Goal: Task Accomplishment & Management: Manage account settings

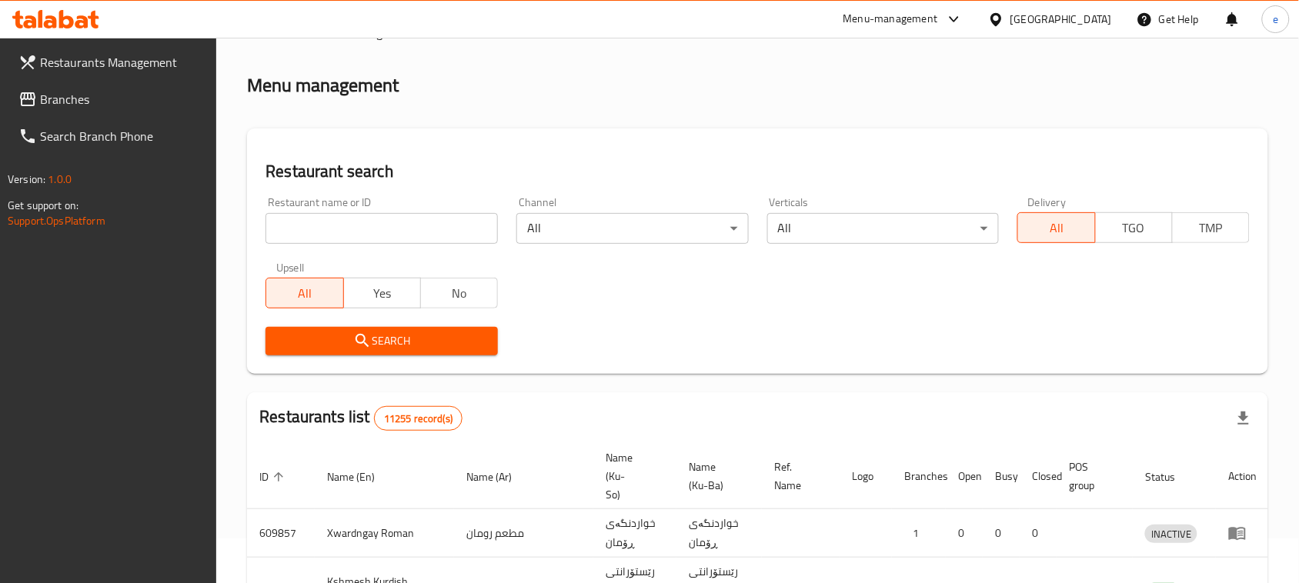
scroll to position [212, 0]
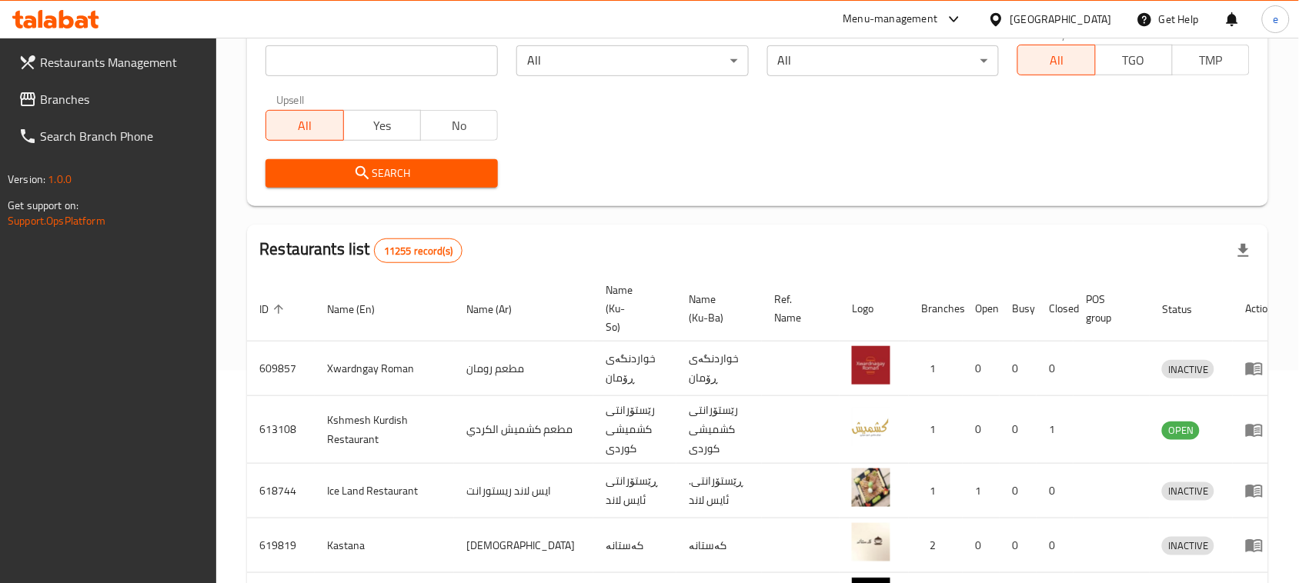
click at [55, 113] on link "Branches" at bounding box center [111, 99] width 211 height 37
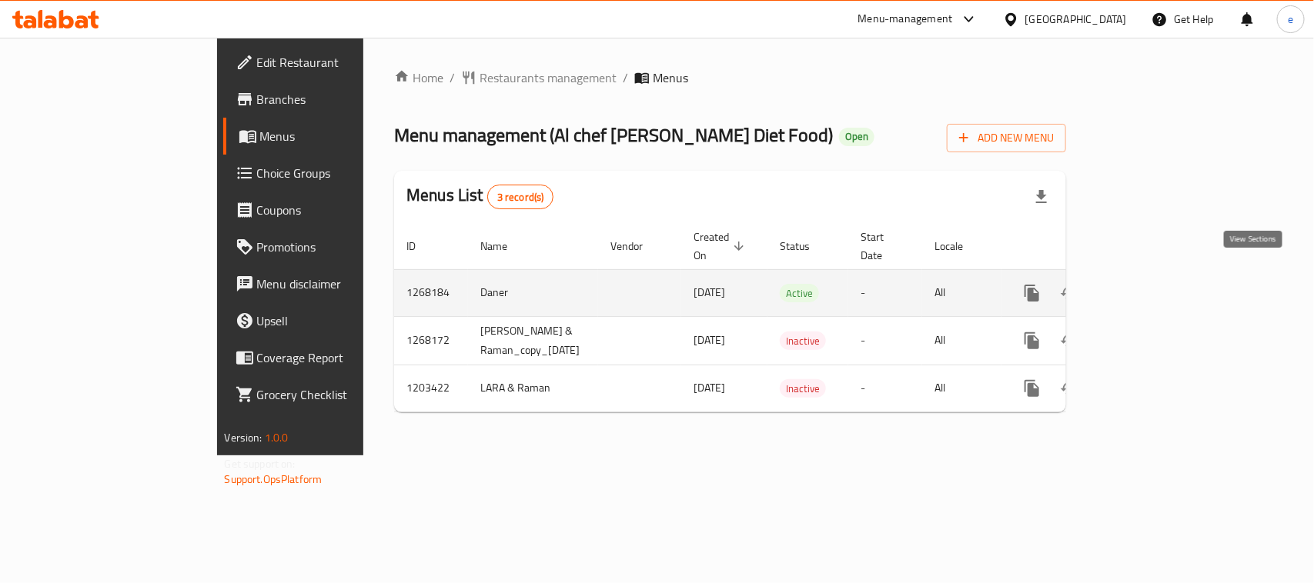
click at [1150, 286] on icon "enhanced table" at bounding box center [1143, 293] width 14 height 14
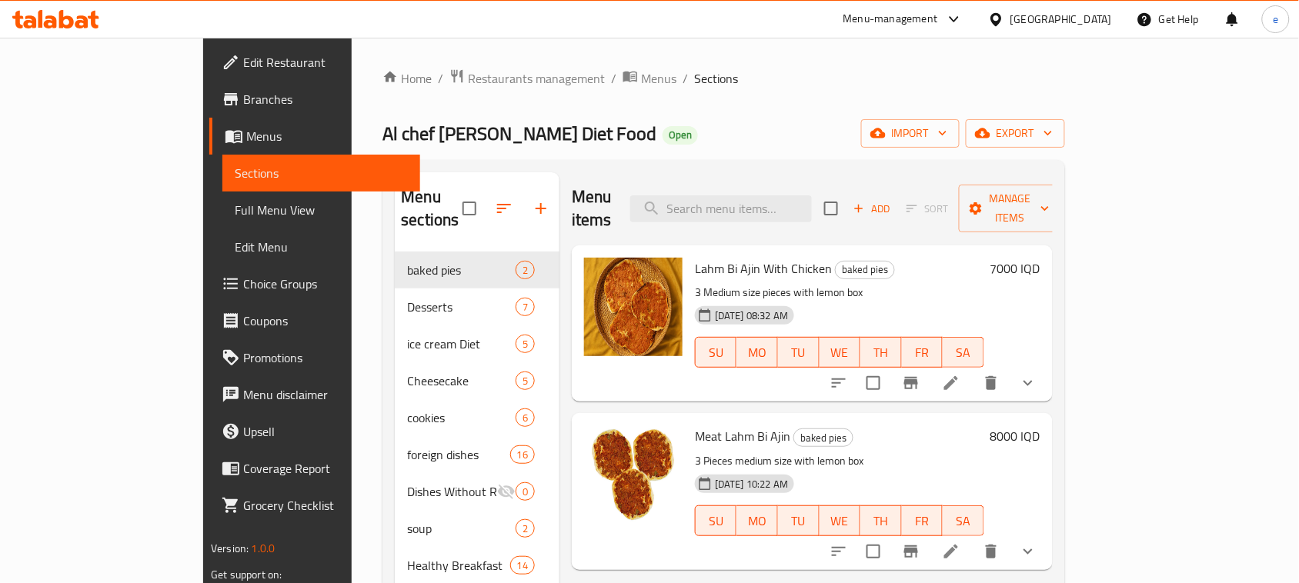
click at [222, 222] on link "Full Menu View" at bounding box center [321, 210] width 198 height 37
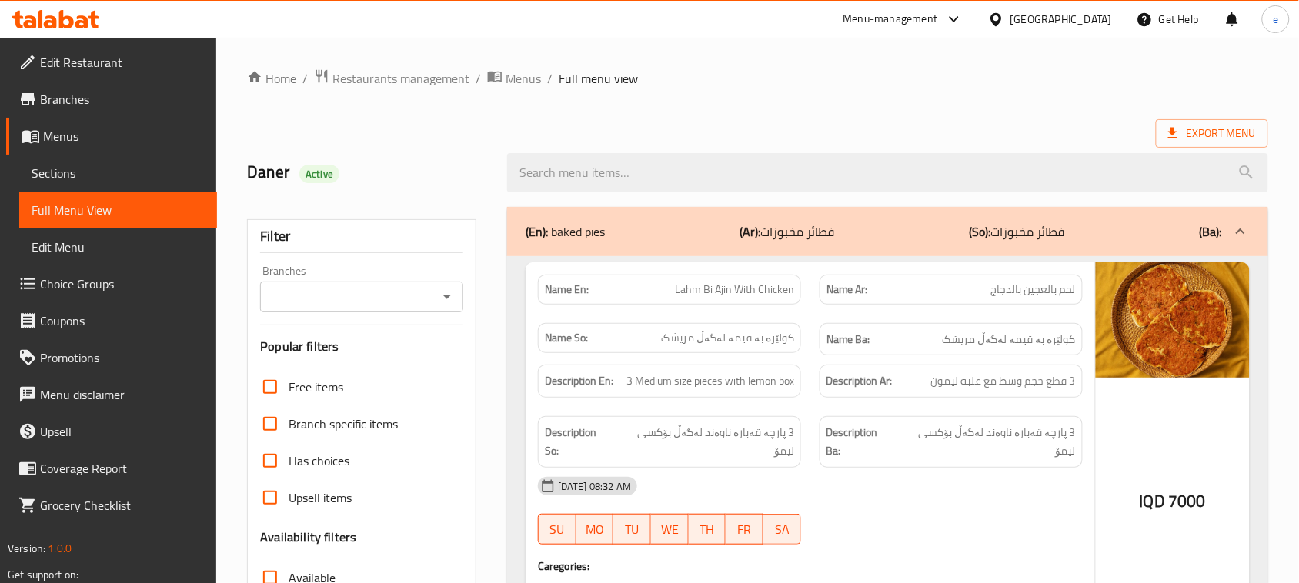
click at [452, 302] on icon "Open" at bounding box center [447, 297] width 18 height 18
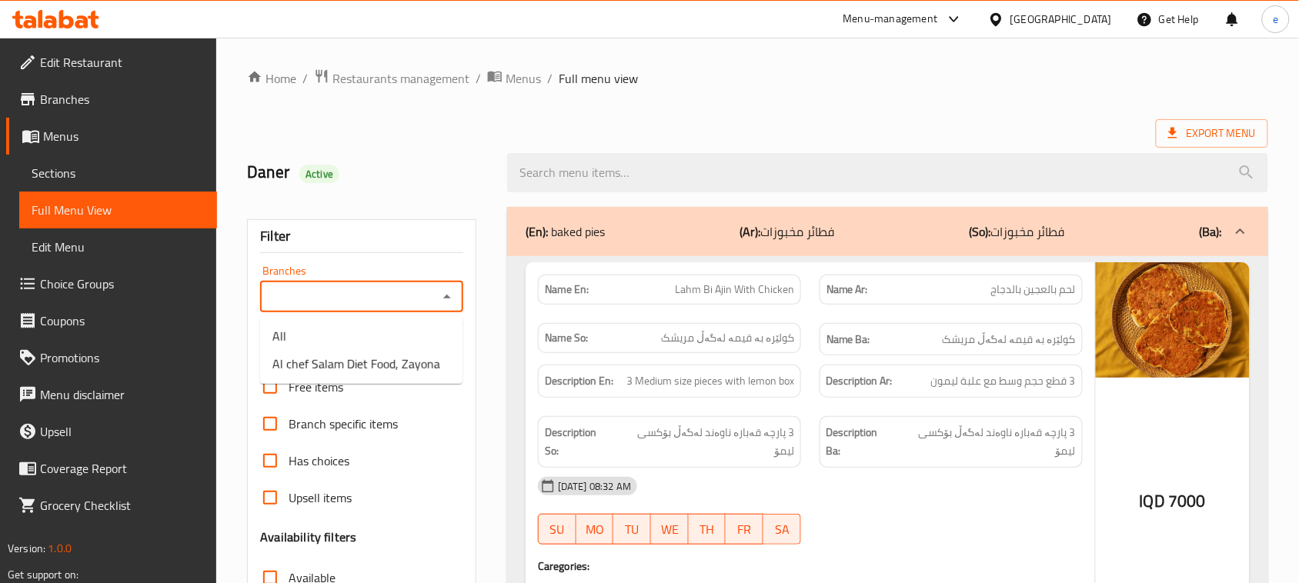
click at [443, 292] on icon "Close" at bounding box center [447, 297] width 18 height 18
click at [443, 292] on icon "Open" at bounding box center [447, 297] width 18 height 18
click at [406, 362] on span "Al chef Salam Diet Food, Zayona" at bounding box center [356, 364] width 168 height 18
type input "Al chef Salam Diet Food, Zayona"
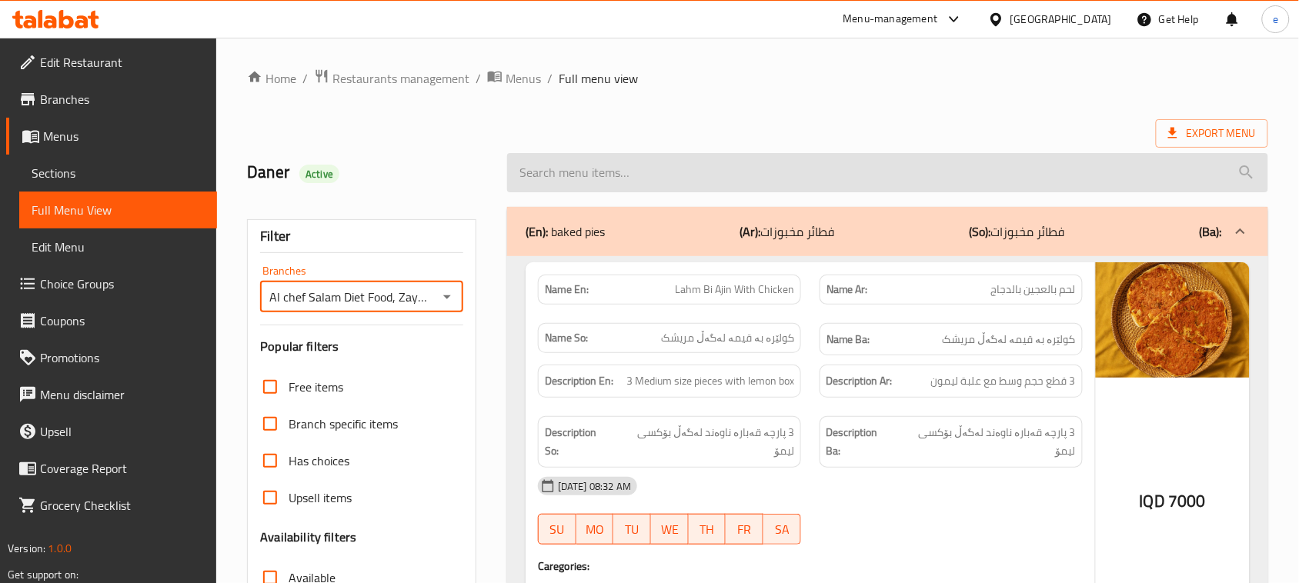
click at [594, 168] on input "search" at bounding box center [887, 172] width 761 height 39
paste input "Sweet Nescafe"
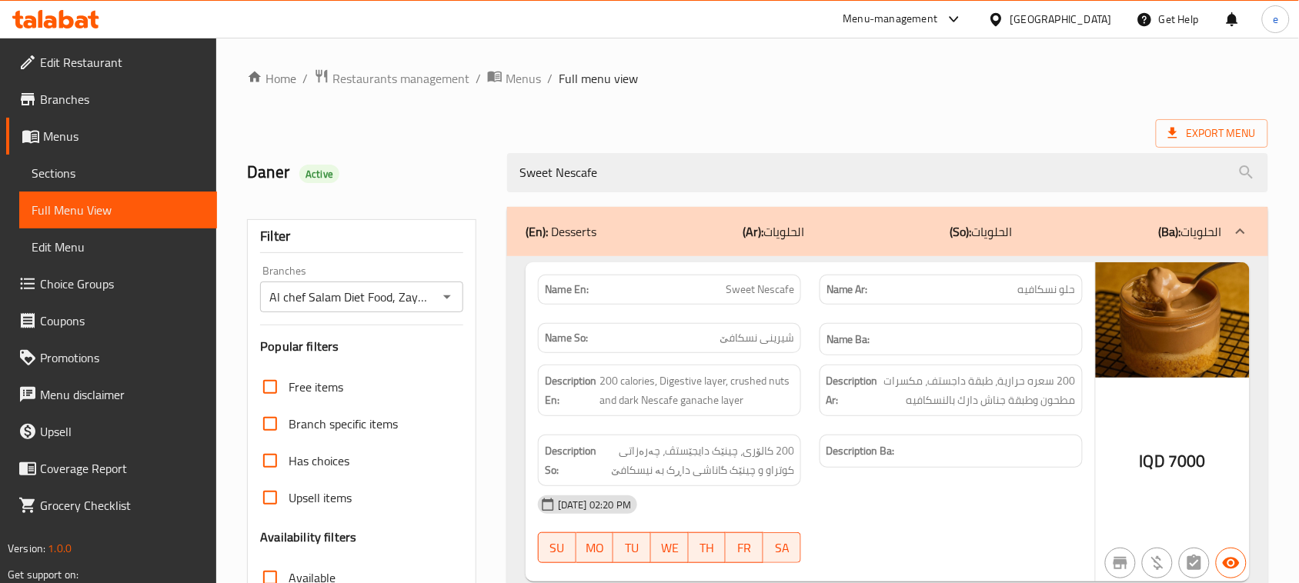
type input "Sweet Nescafe"
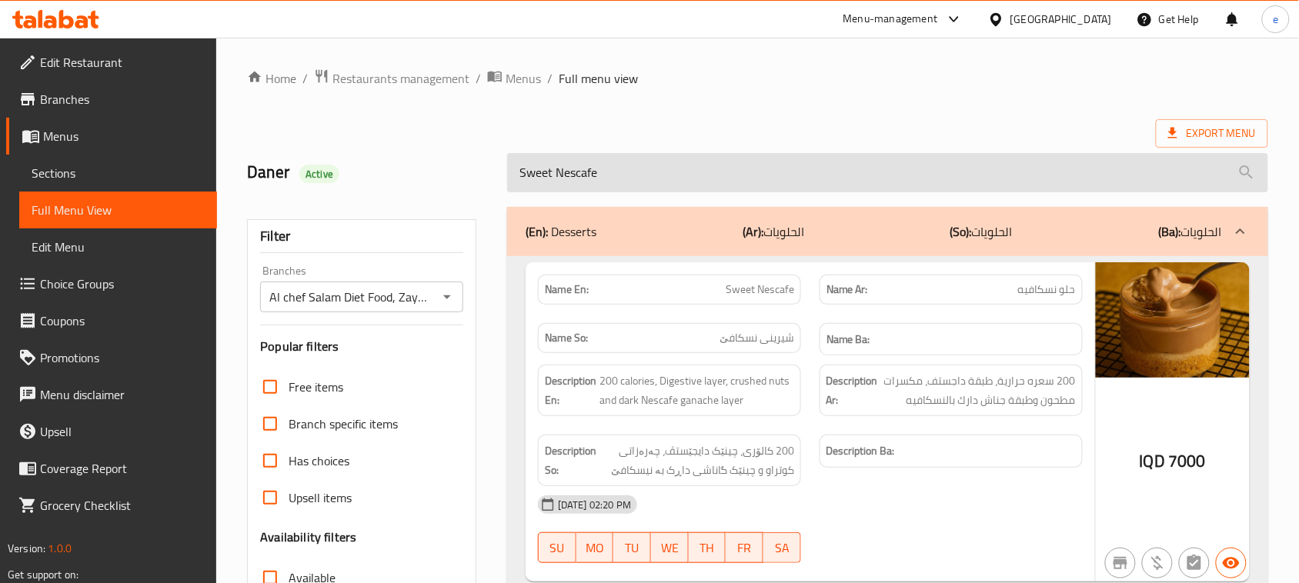
click at [558, 179] on input "Sweet Nescafe" at bounding box center [887, 172] width 761 height 39
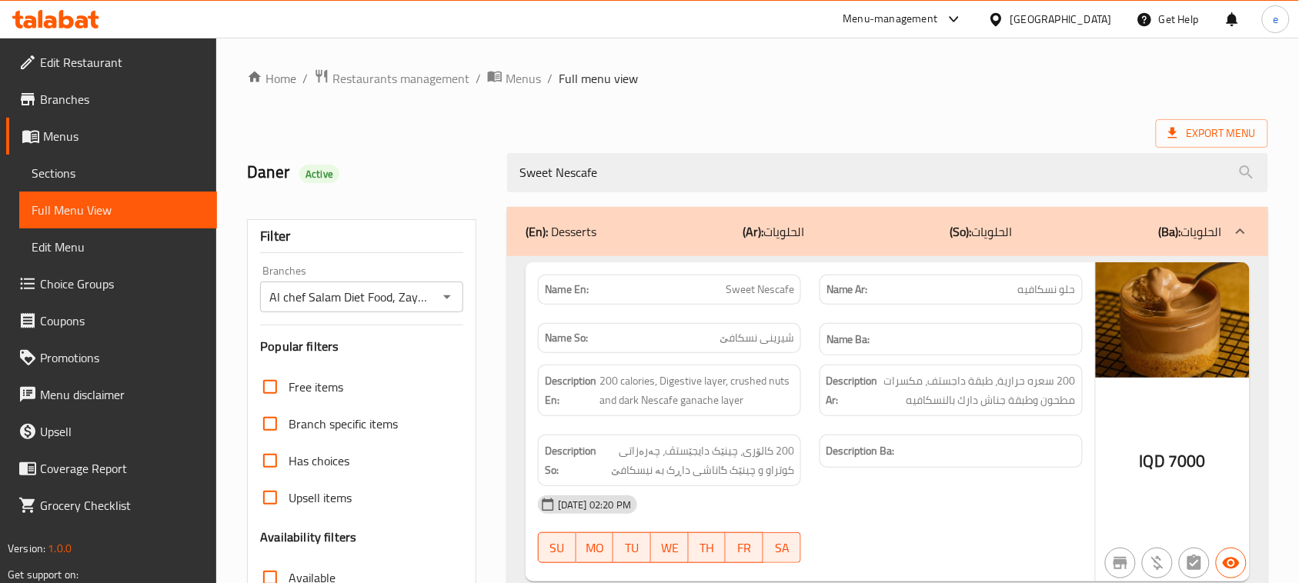
click at [451, 292] on icon "Open" at bounding box center [447, 297] width 18 height 18
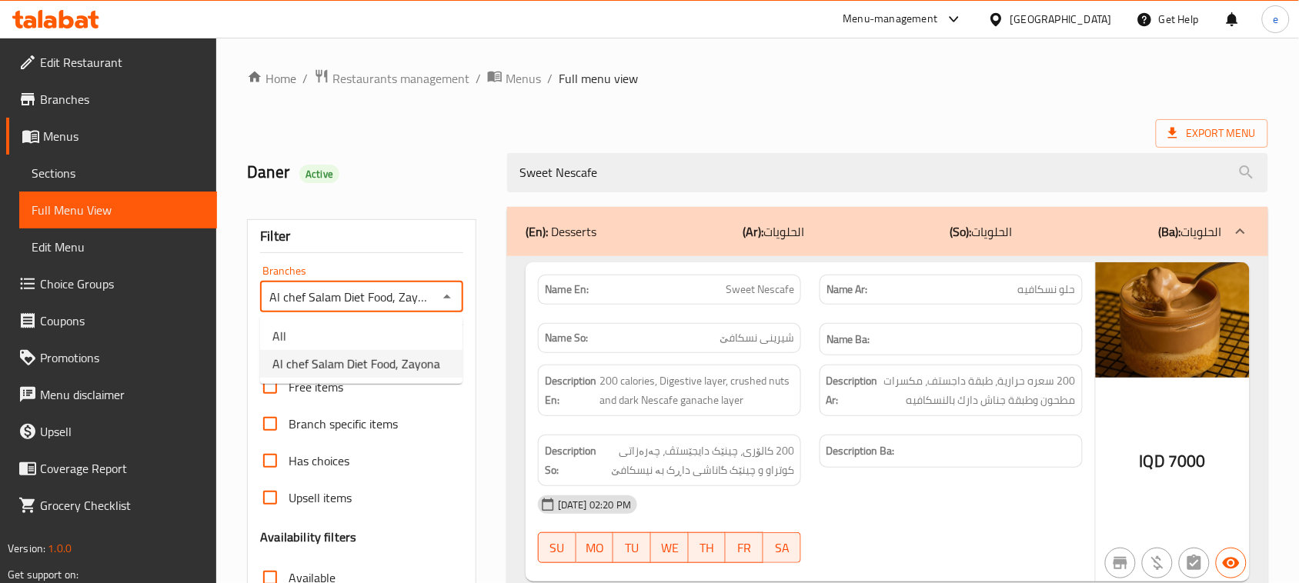
scroll to position [0, 5]
click at [389, 333] on li "All" at bounding box center [361, 336] width 202 height 28
type input "All"
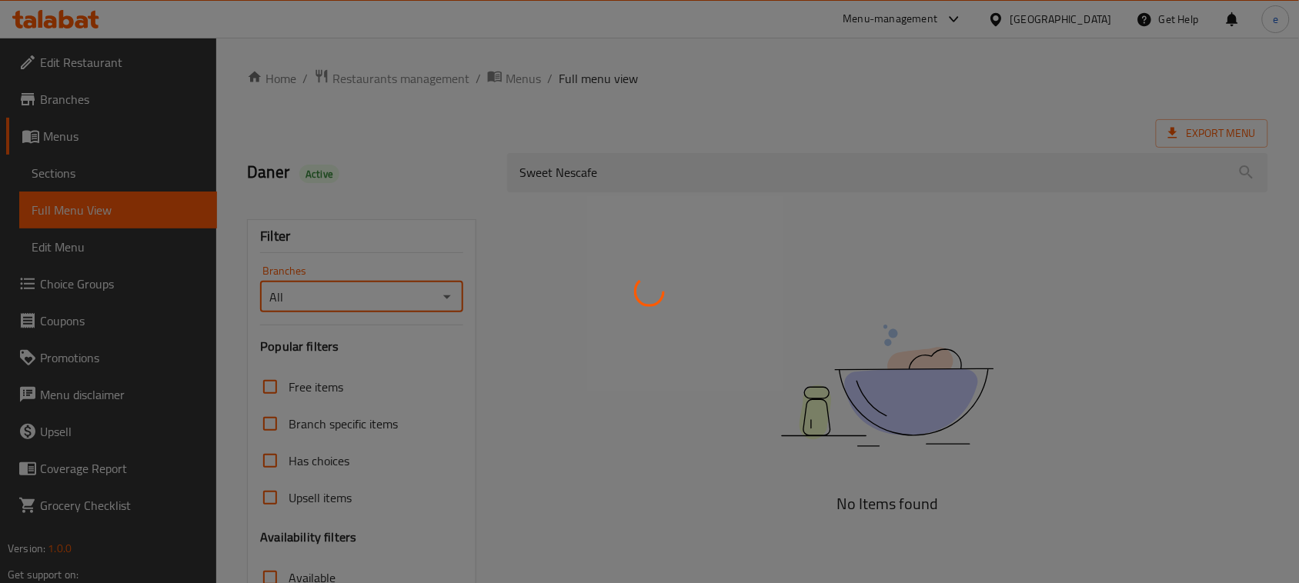
scroll to position [0, 0]
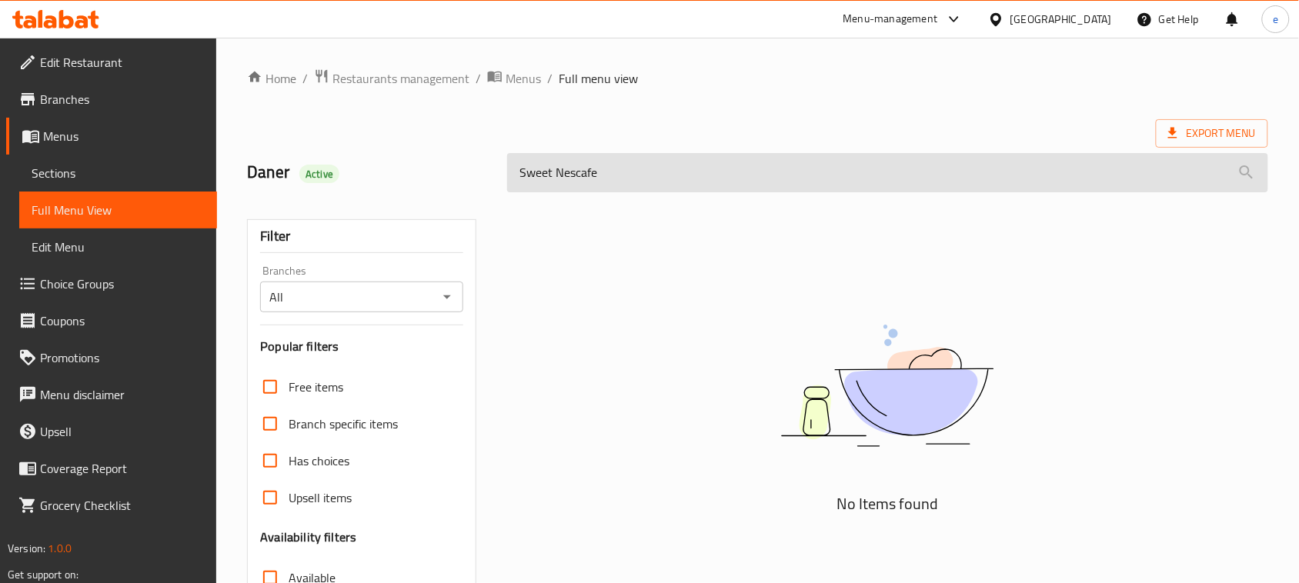
click at [556, 175] on input "Sweet Nescafe" at bounding box center [887, 172] width 761 height 39
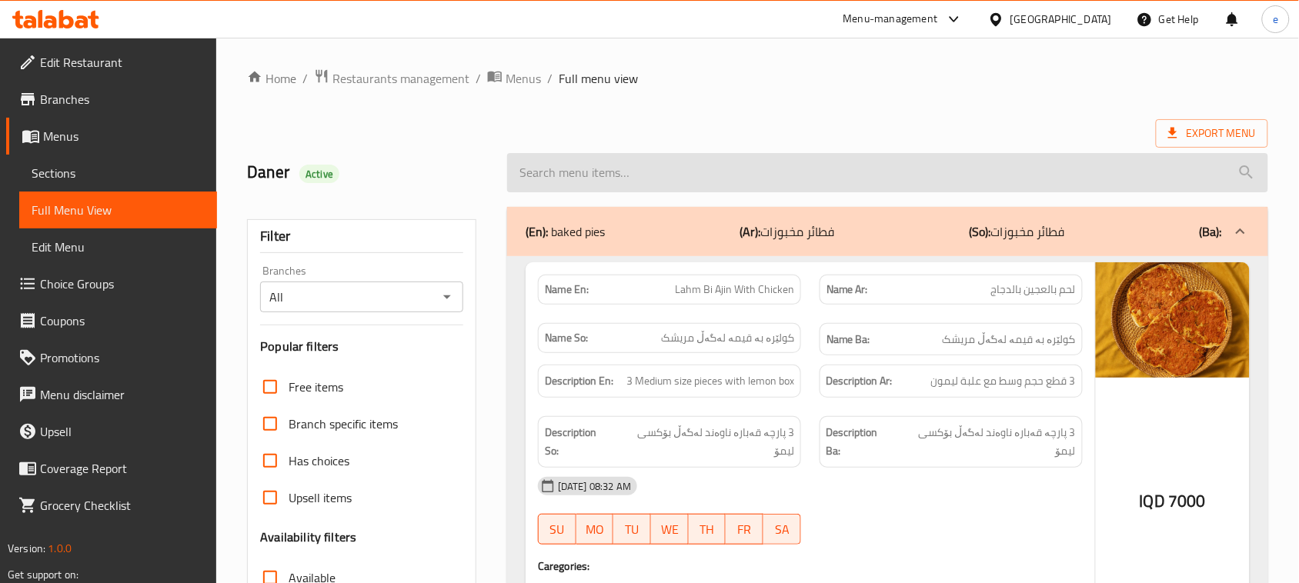
paste input "Belgian Chocolate Dessert"
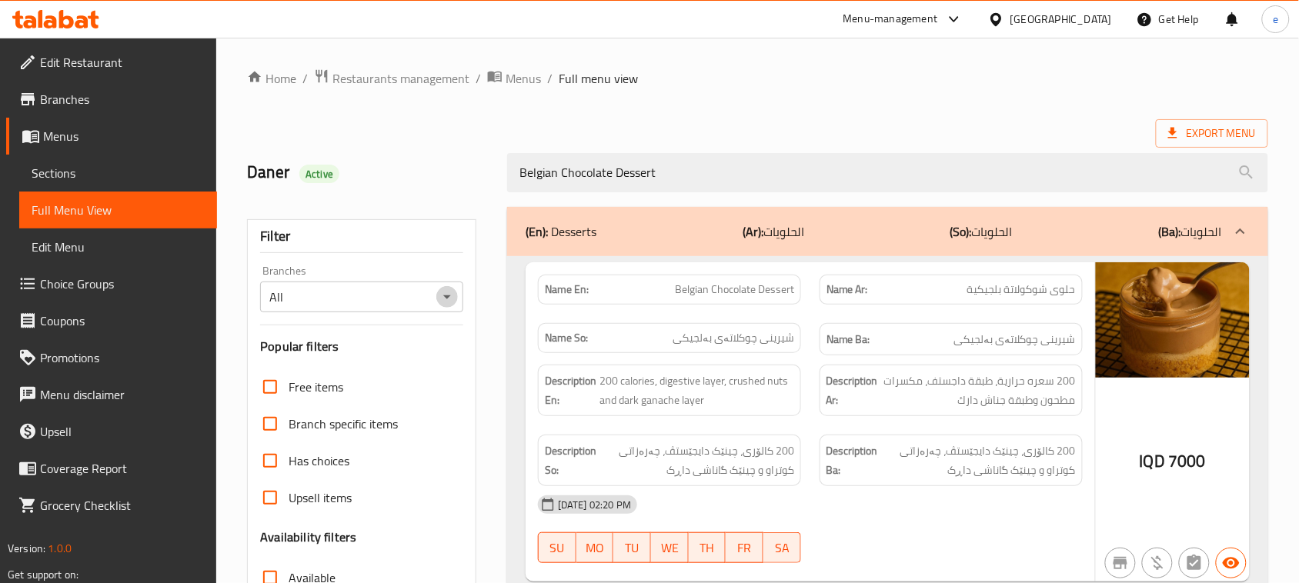
click at [442, 299] on icon "Open" at bounding box center [447, 297] width 18 height 18
type input "Belgian Chocolate Dessert"
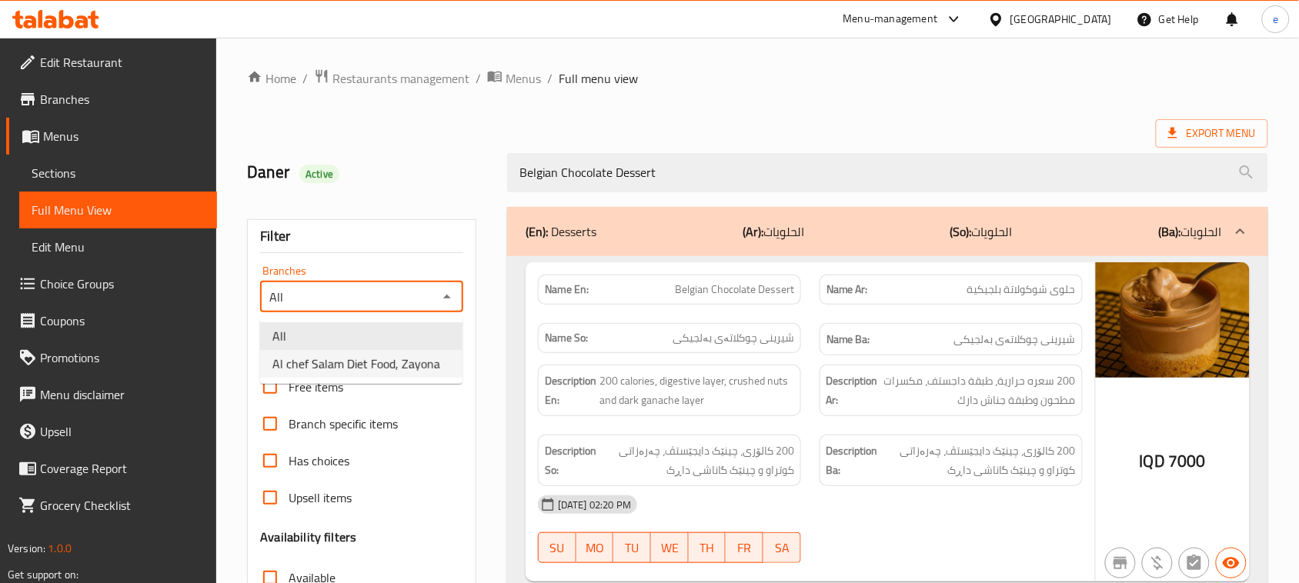
click at [358, 363] on span "Al chef Salam Diet Food, Zayona" at bounding box center [356, 364] width 168 height 18
type input "Al chef Salam Diet Food, Zayona"
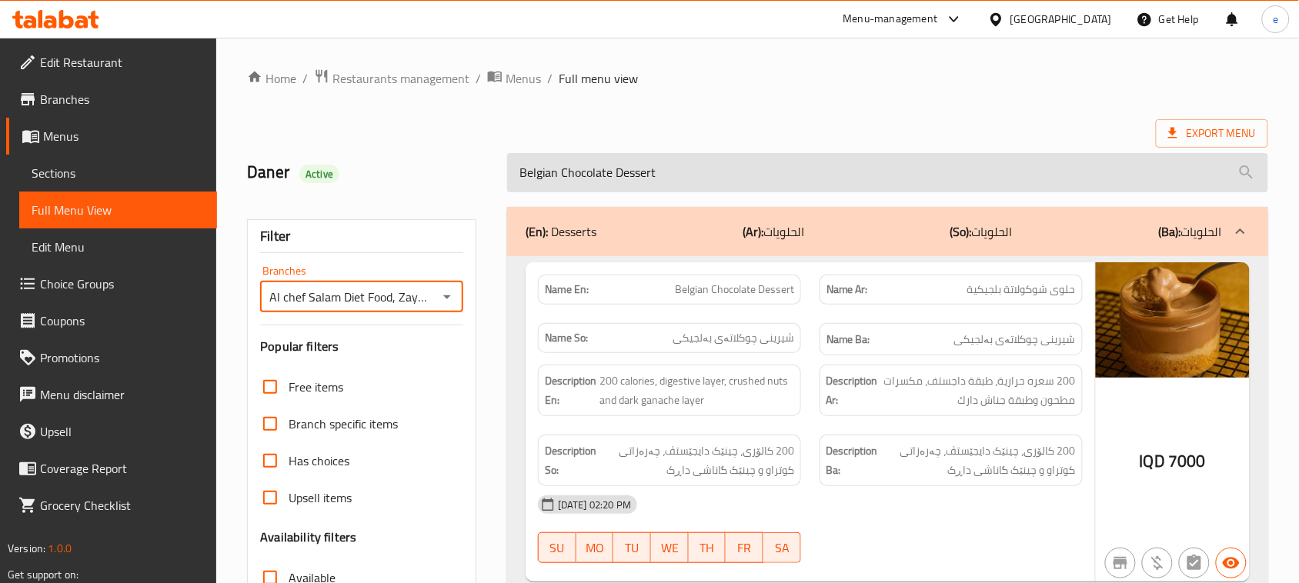
click at [681, 177] on input "Belgian Chocolate Dessert" at bounding box center [887, 172] width 761 height 39
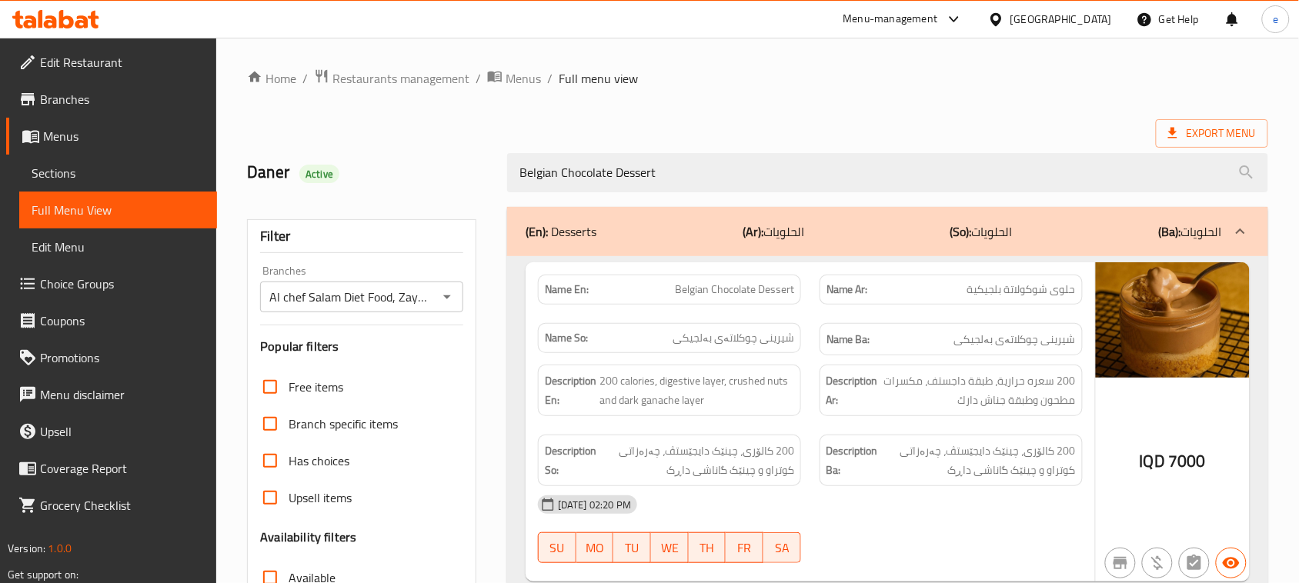
click at [428, 185] on div "Daner Active" at bounding box center [368, 173] width 260 height 68
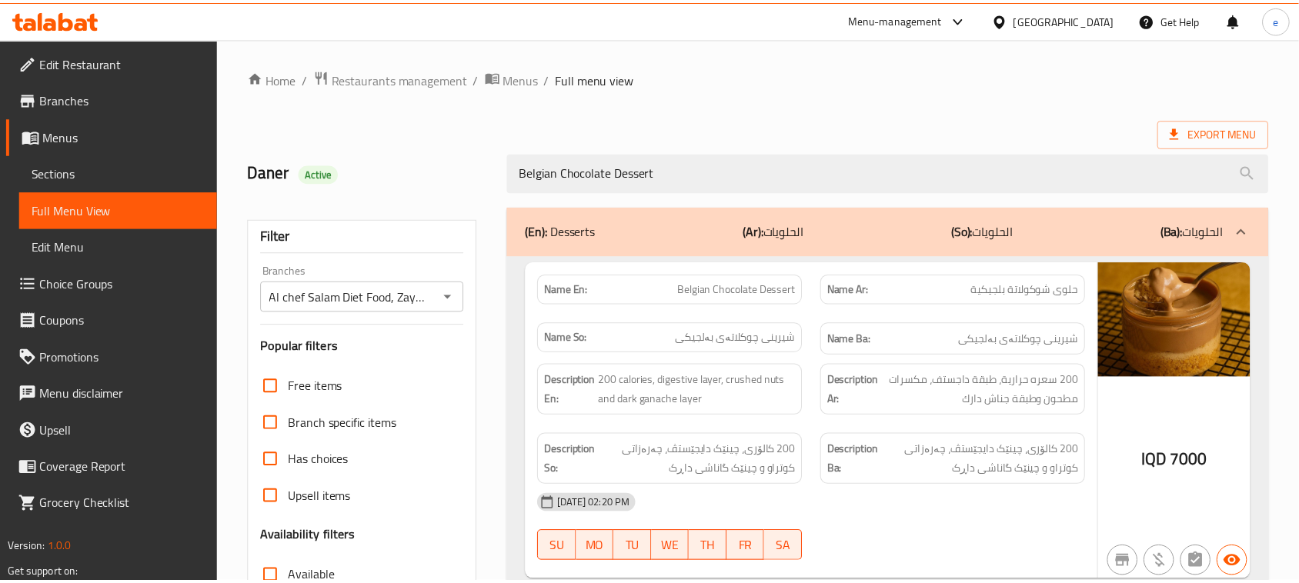
scroll to position [235, 0]
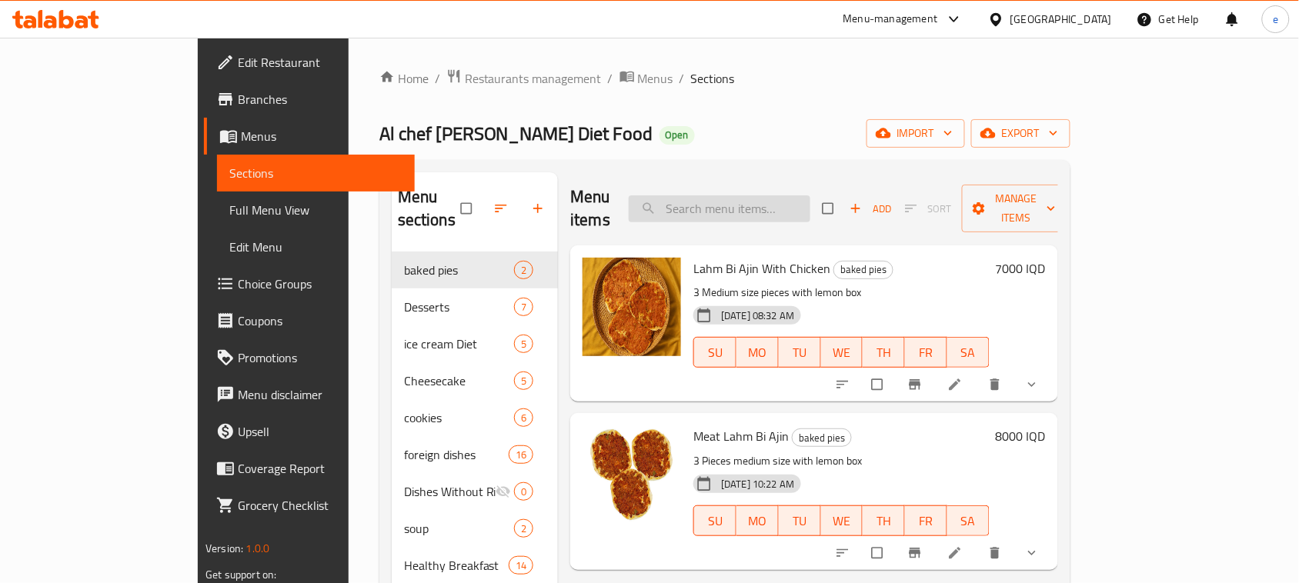
click at [745, 204] on input "search" at bounding box center [720, 208] width 182 height 27
paste input "Sweet Nescafe"
type input "Sweet Nescafe"
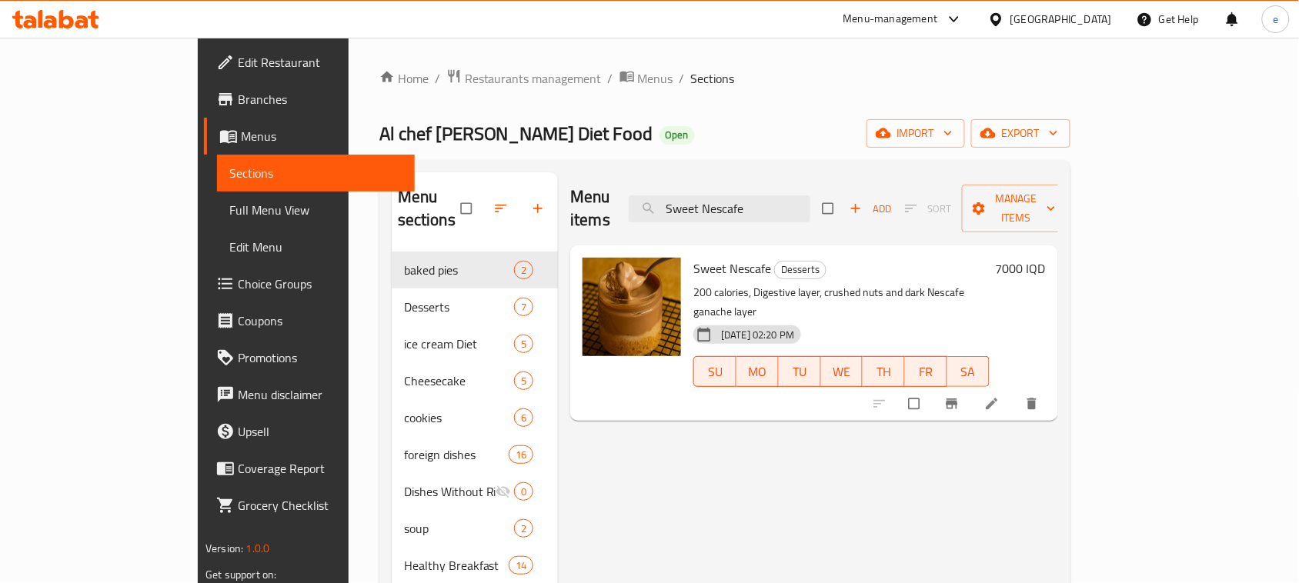
click at [1000, 396] on icon at bounding box center [991, 403] width 15 height 15
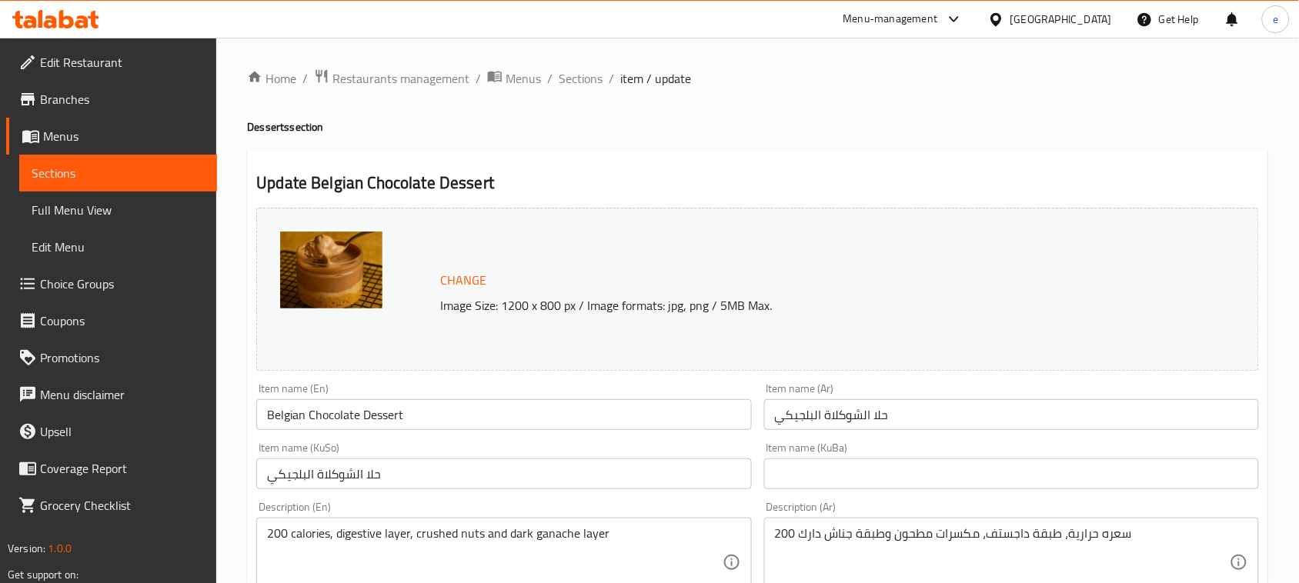
scroll to position [192, 0]
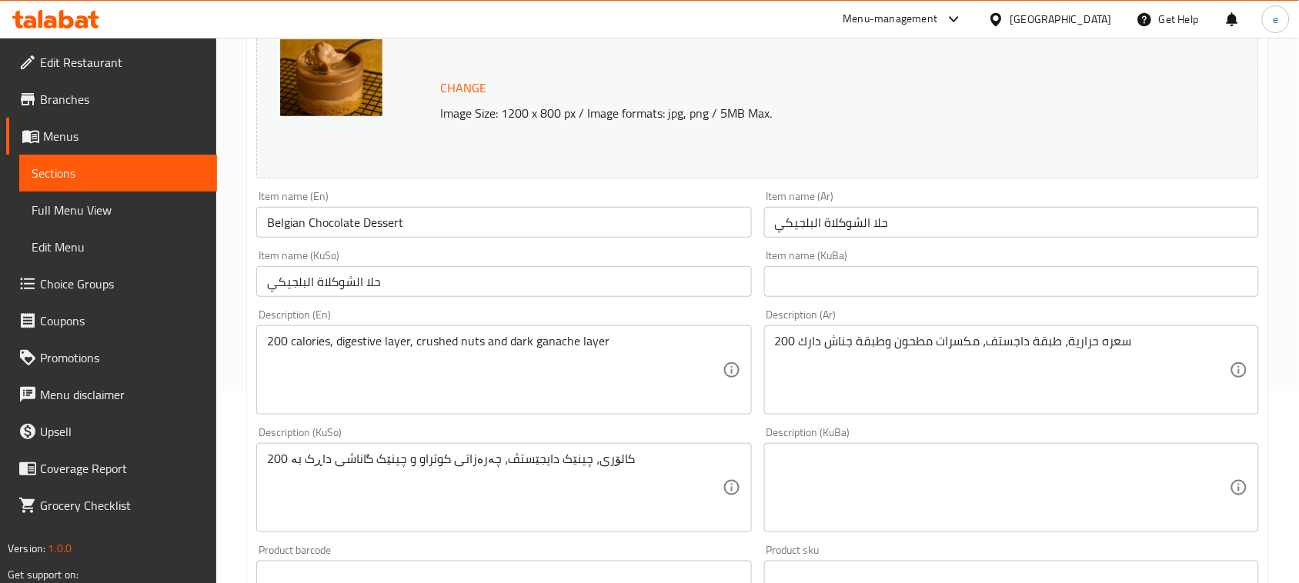
click at [826, 223] on input "حلا الشوكلاة البلجيكي" at bounding box center [1011, 222] width 495 height 31
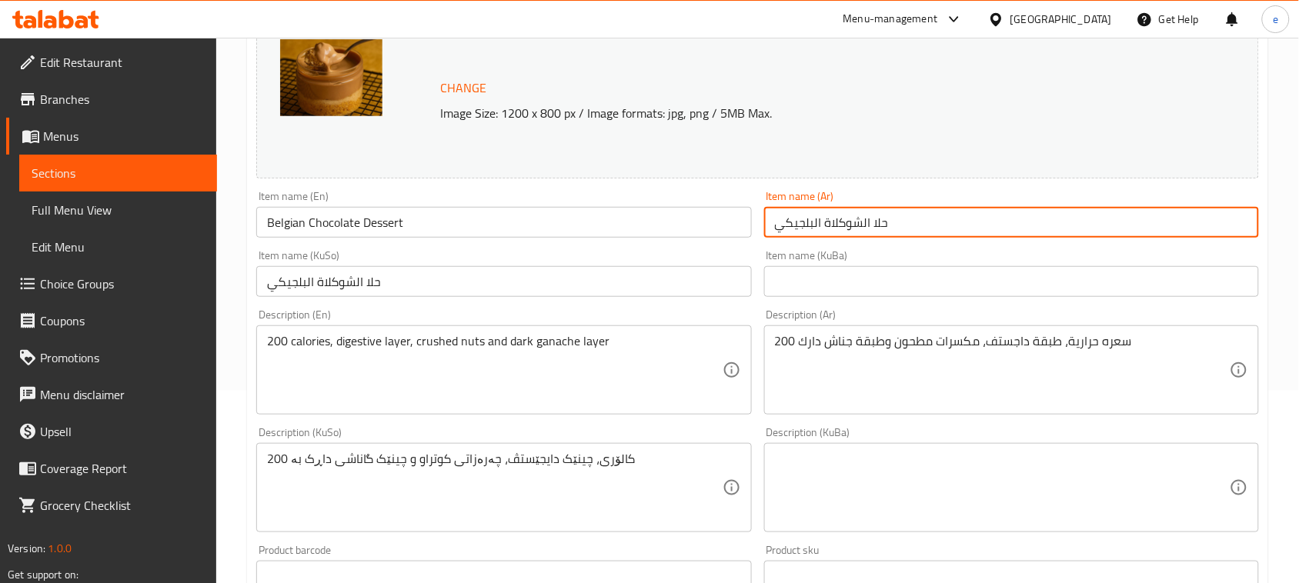
click at [826, 223] on input "حلا الشوكلاة البلجيكي" at bounding box center [1011, 222] width 495 height 31
paste input "وى شوكولاتة بلجيكية"
type input "حلوى شوكولاتة بلجيكية"
click at [344, 283] on input "حلا الشوكلاة البلجيكي" at bounding box center [503, 281] width 495 height 31
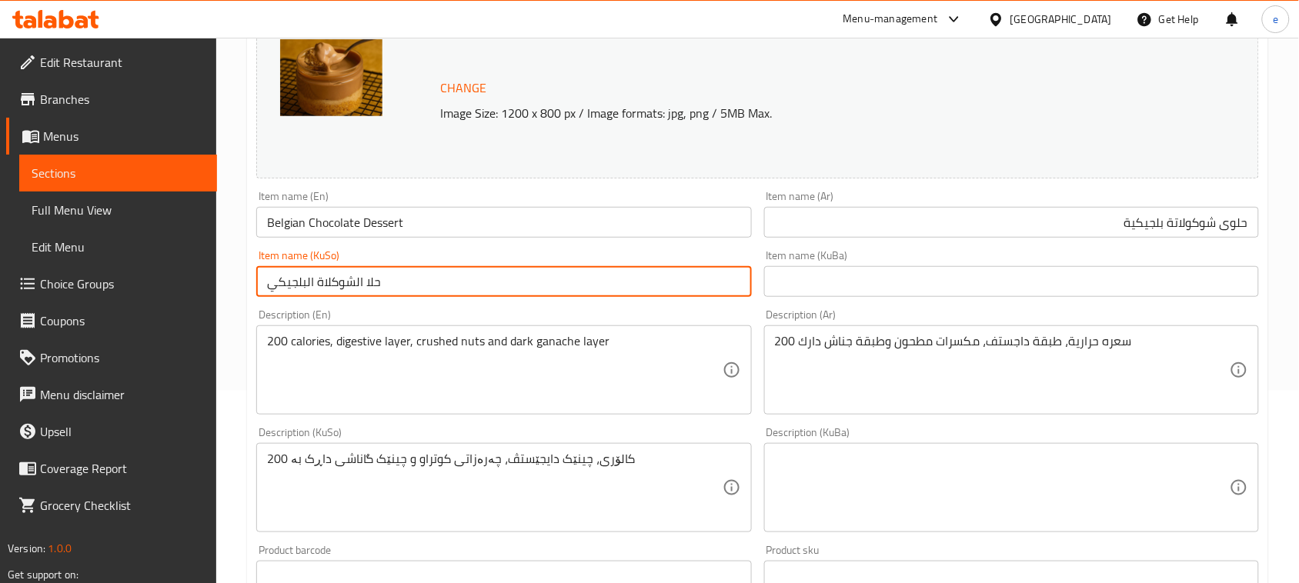
click at [344, 283] on input "حلا الشوكلاة البلجيكي" at bounding box center [503, 281] width 495 height 31
type input "شیرینی چوکلاتەی بەلجیکی"
click at [723, 283] on input "شیرینی چوکلاتەی بەلجیکی" at bounding box center [503, 281] width 495 height 31
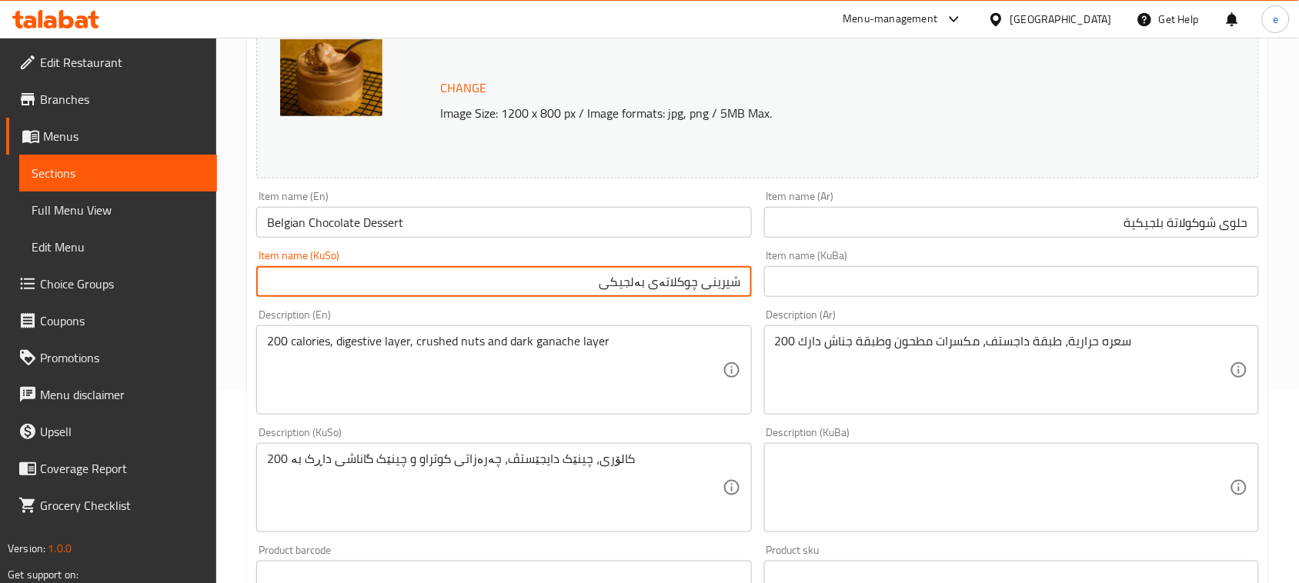
click at [723, 283] on input "شیرینی چوکلاتەی بەلجیکی" at bounding box center [503, 281] width 495 height 31
click at [881, 287] on input "text" at bounding box center [1011, 281] width 495 height 31
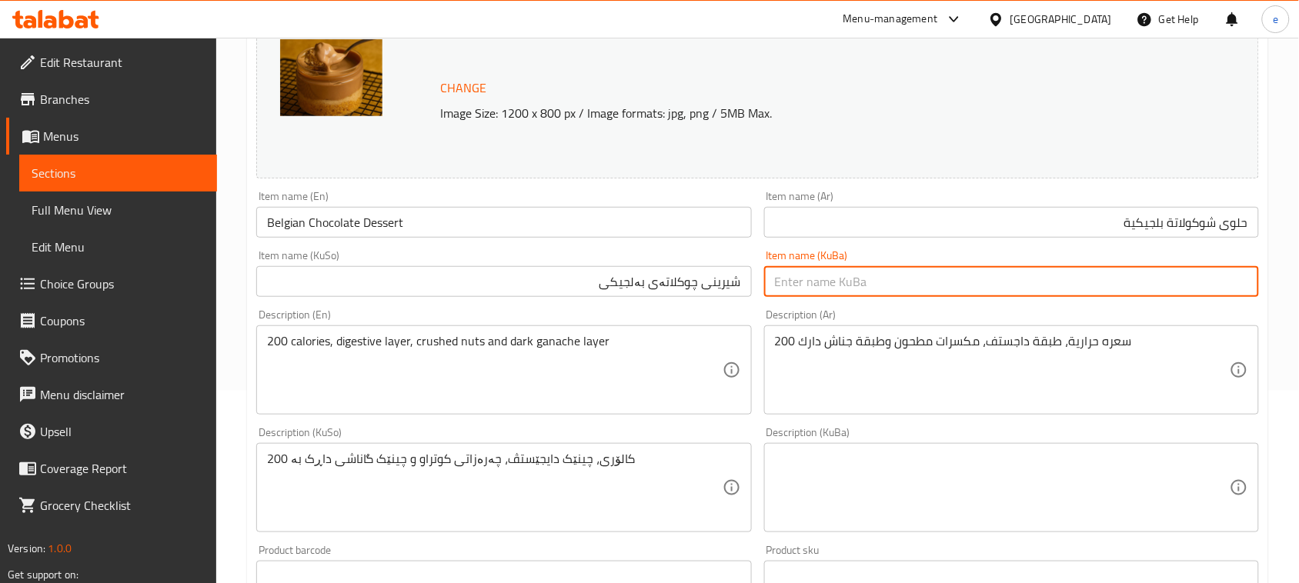
paste input "شیرینی چوکلاتەی بەلجیکی"
type input "شیرینی چوکلاتەی بەلجیکی"
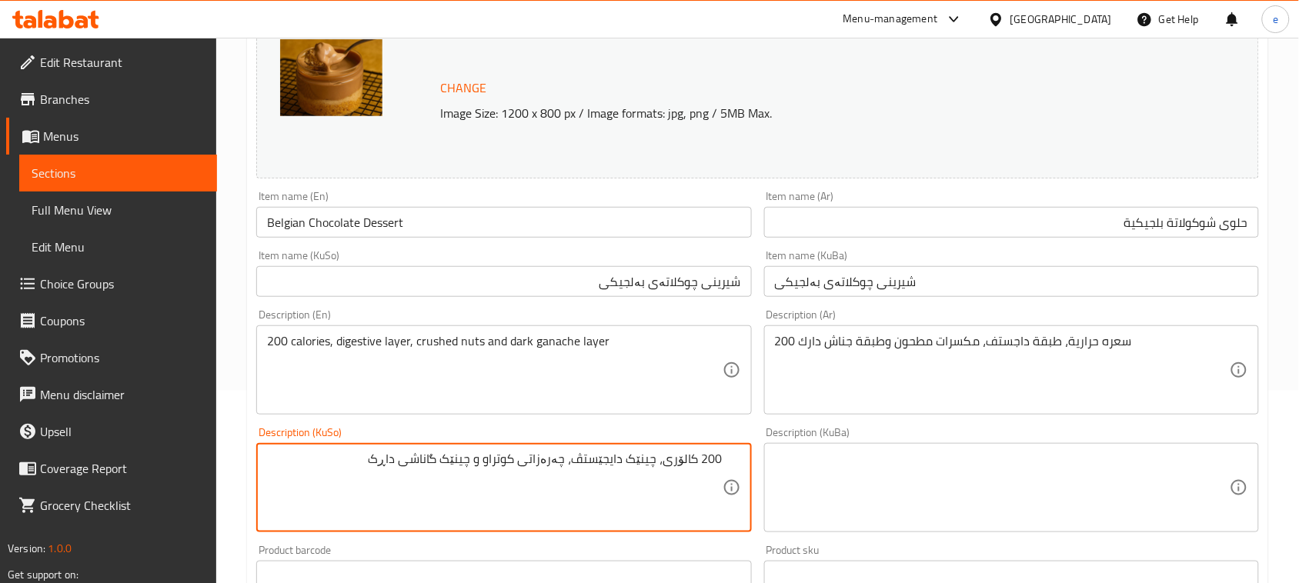
click at [459, 487] on textarea "200 کالۆری، چینێک دایجێستڤ، چەرەزاتی کوتراو و چینێک گاناشی داڕک" at bounding box center [494, 488] width 455 height 73
type textarea "200 کالۆری، چینێک دایجێستڤ، چەرەزاتی کوتراو و چینێک گاناشی داڕک"
click at [831, 489] on textarea at bounding box center [1002, 488] width 455 height 73
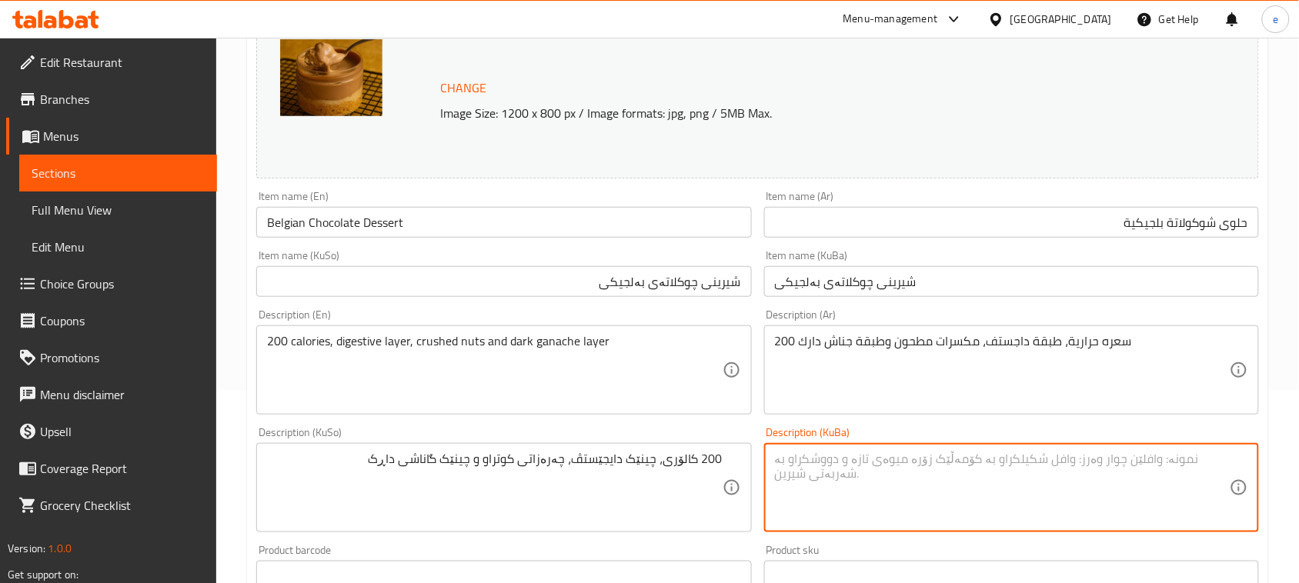
paste textarea "200 کالۆری، چینێک دایجێستڤ، چەرەزاتی کوتراو و چینێک گاناشی داڕک"
type textarea "200 کالۆری، چینێک دایجێستڤ، چەرەزاتی کوتراو و چینێک گاناشی داڕک"
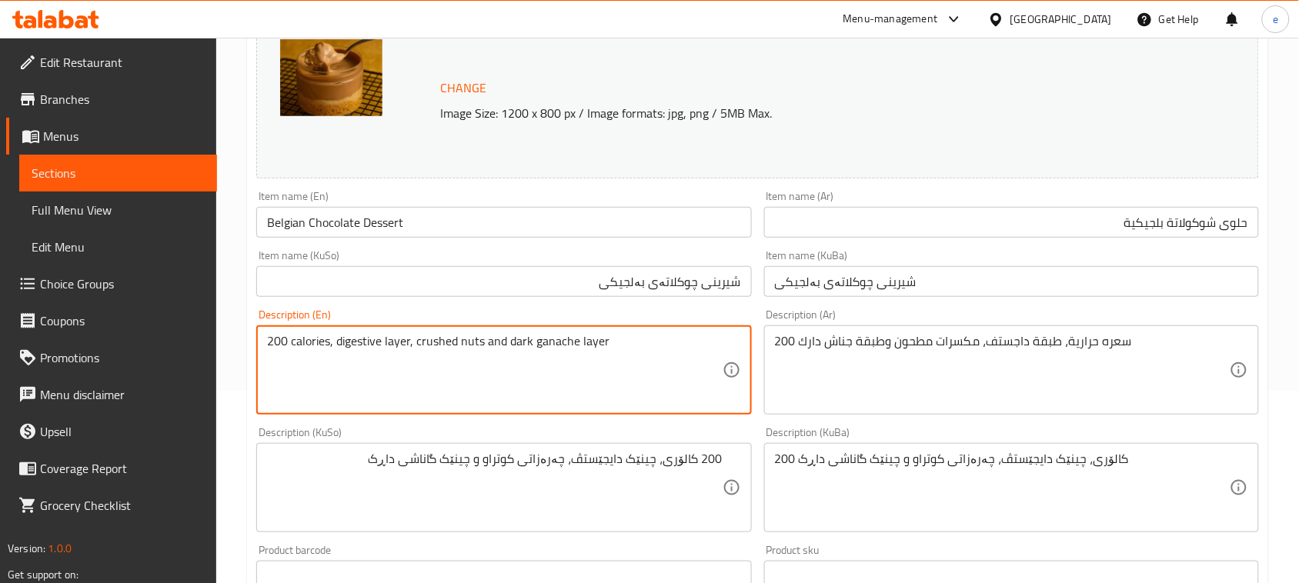
click at [556, 339] on textarea "200 calories, digestive layer, crushed nuts and dark ganache layer" at bounding box center [494, 370] width 455 height 73
click at [654, 378] on textarea "200 calories, digestive layer, crushed nuts and dark ganache layer" at bounding box center [494, 370] width 455 height 73
click at [300, 340] on textarea "200 calories, digestive layer, crushed nuts and dark ganache layer" at bounding box center [494, 370] width 455 height 73
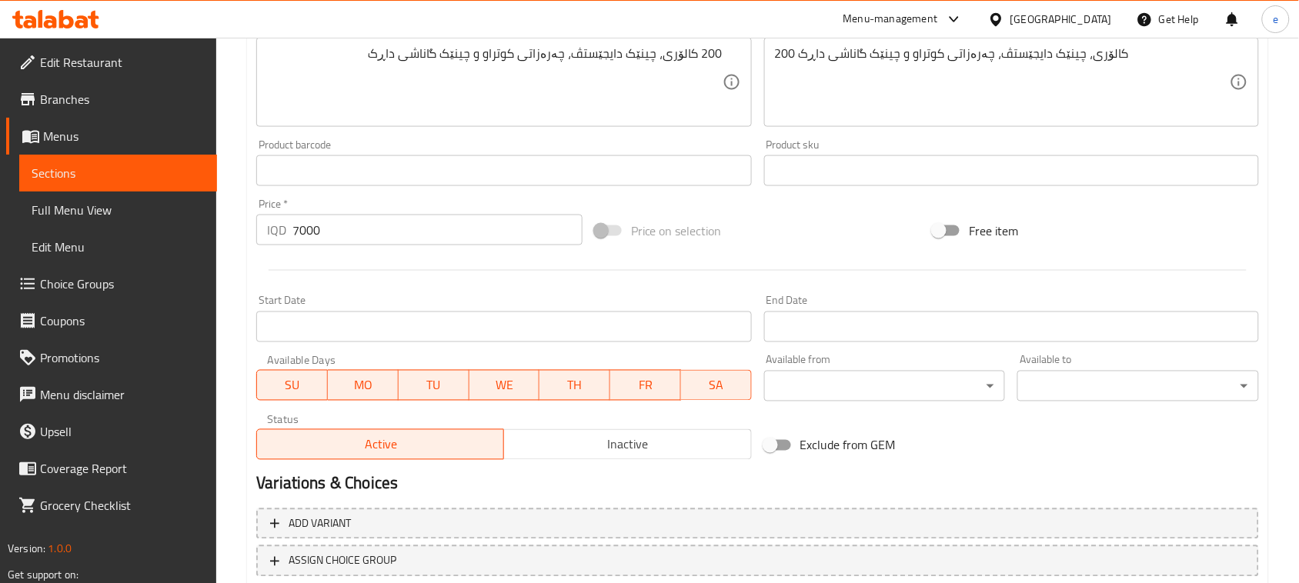
scroll to position [701, 0]
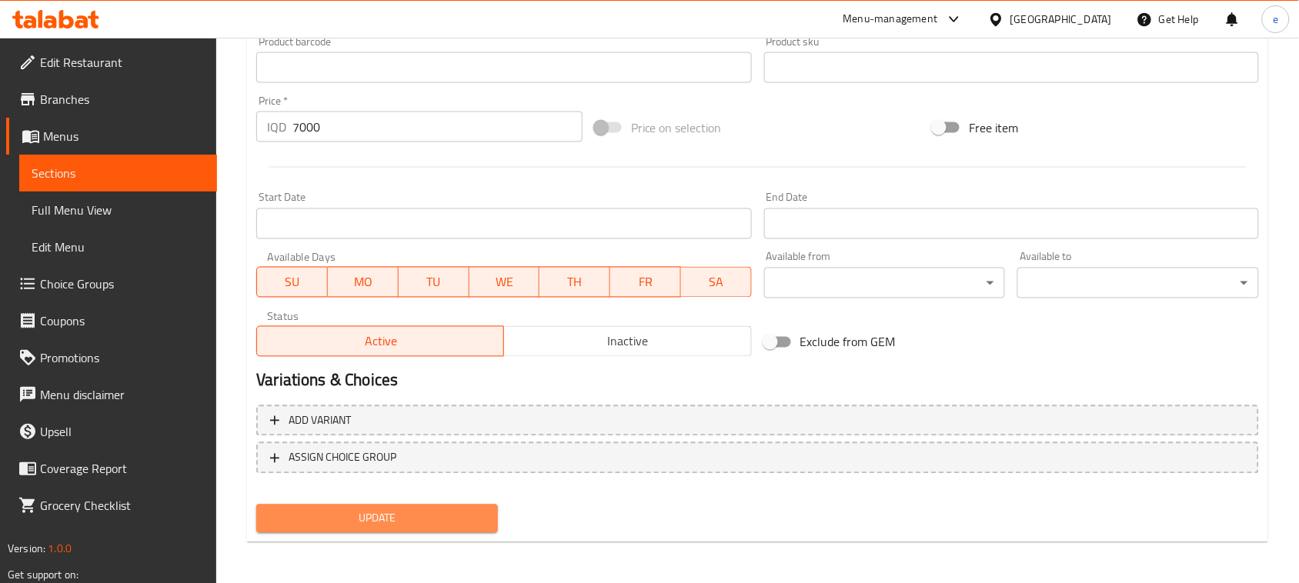
click at [368, 519] on span "Update" at bounding box center [377, 518] width 217 height 19
